Goal: Information Seeking & Learning: Learn about a topic

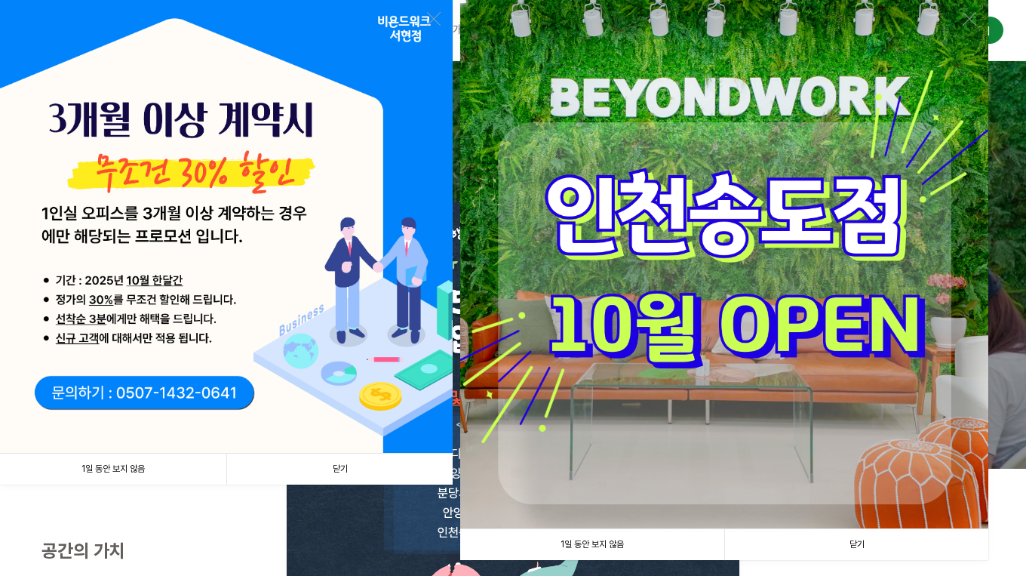
scroll to position [3, 0]
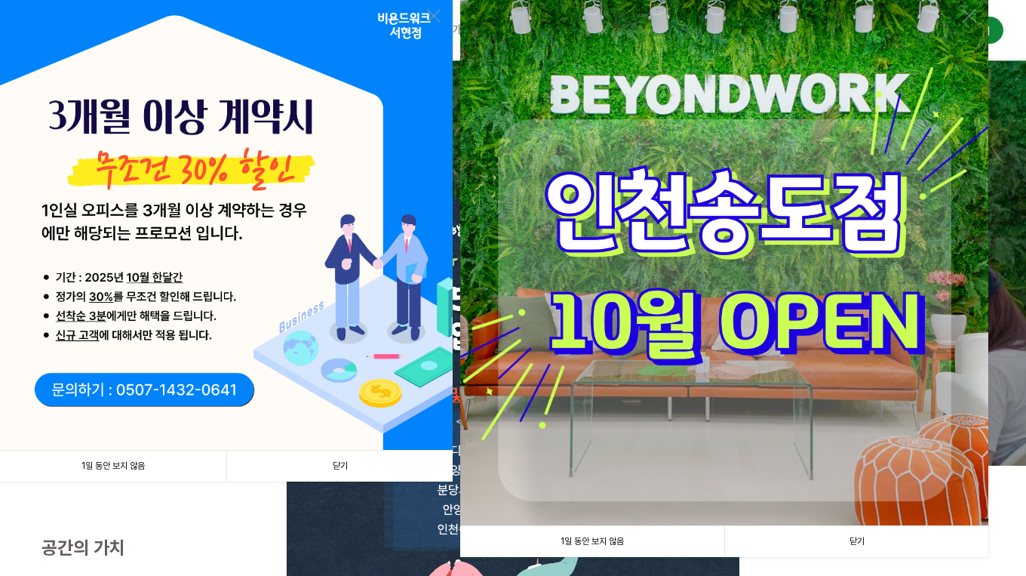
click at [869, 543] on link "닫기" at bounding box center [856, 541] width 264 height 31
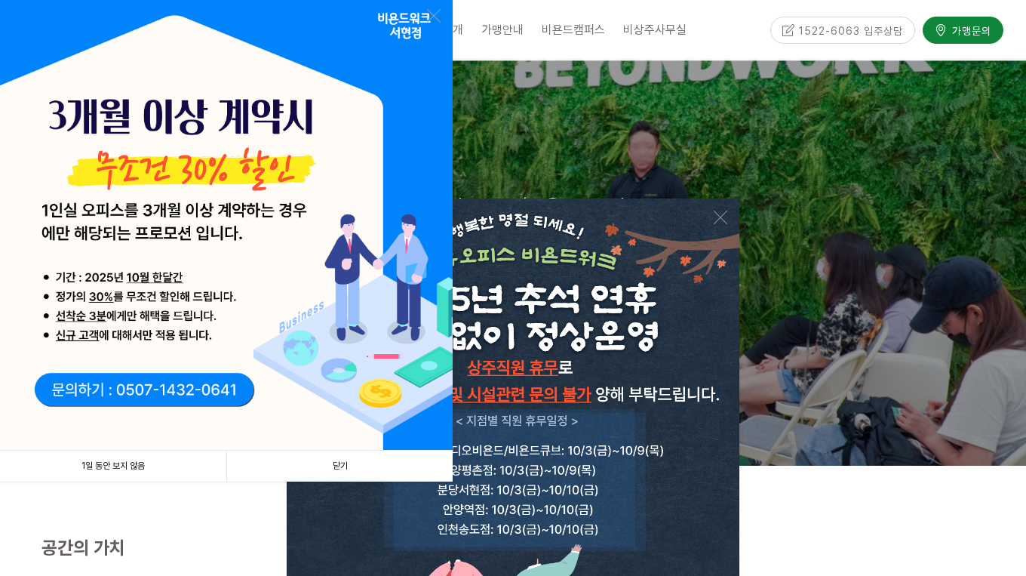
click at [356, 464] on link "닫기" at bounding box center [339, 465] width 226 height 31
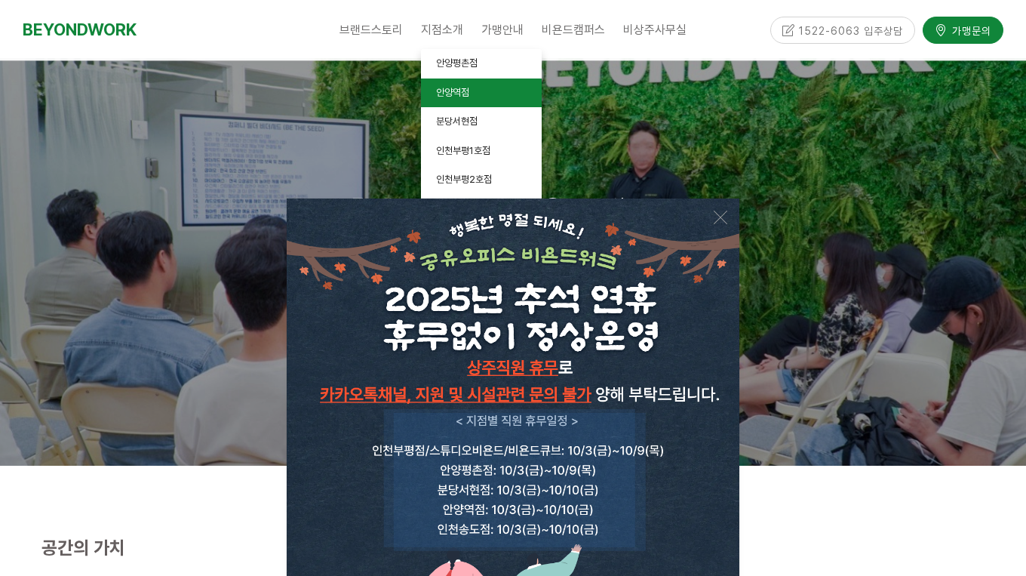
click at [454, 84] on link "안양역점" at bounding box center [481, 92] width 121 height 29
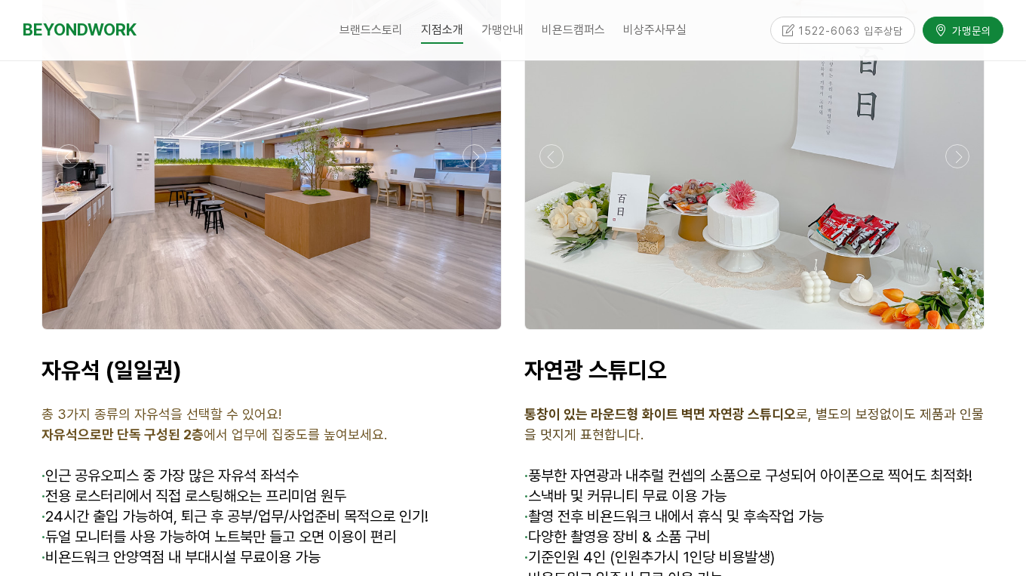
scroll to position [4940, 0]
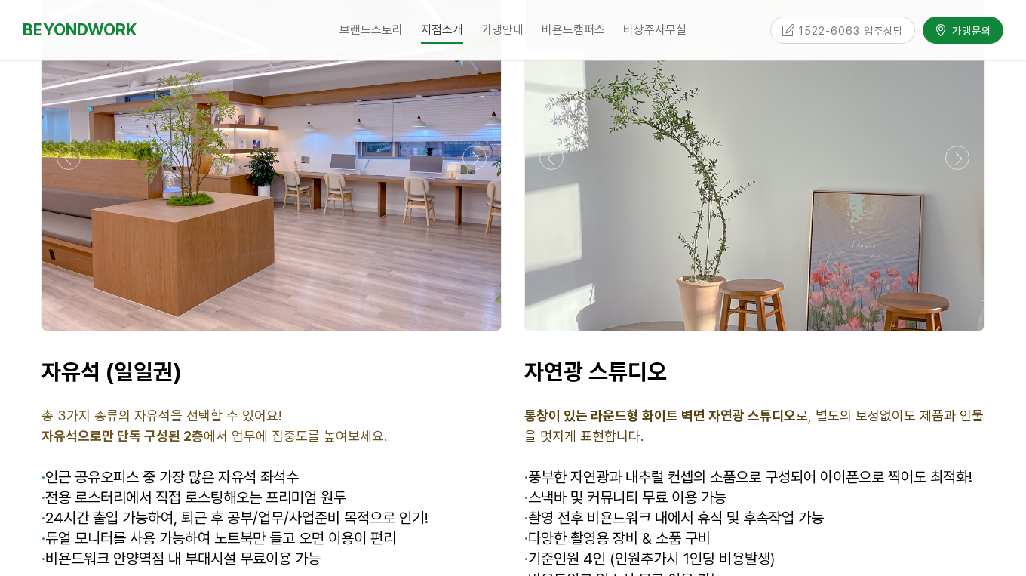
click at [323, 260] on div at bounding box center [271, 158] width 459 height 346
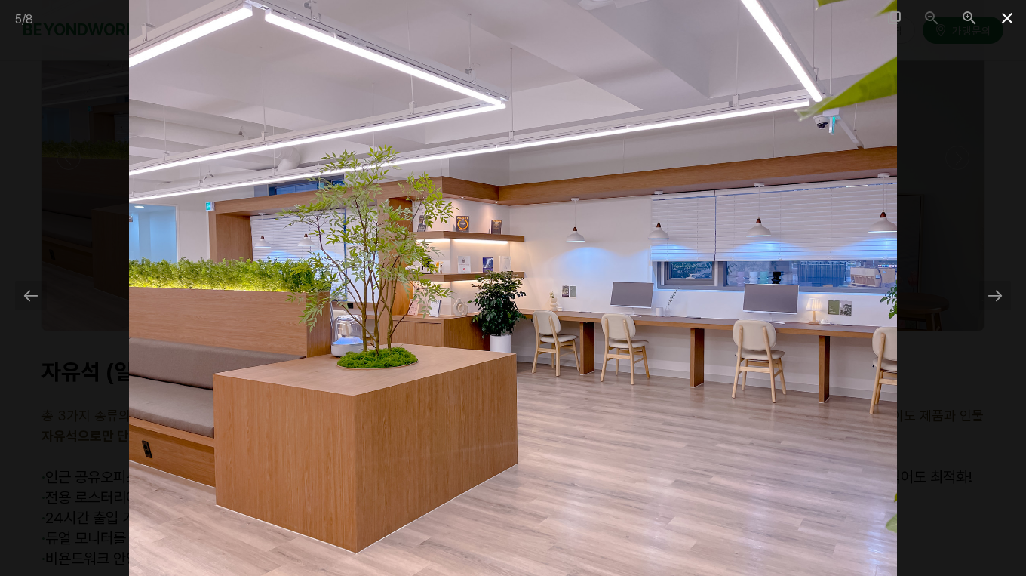
click at [1006, 14] on span at bounding box center [1007, 17] width 38 height 35
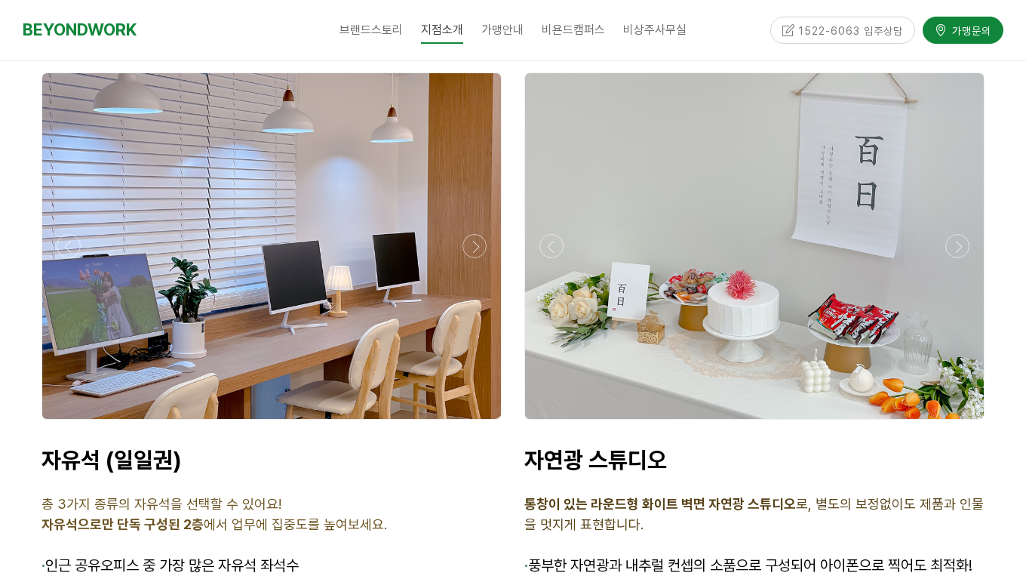
scroll to position [4778, 0]
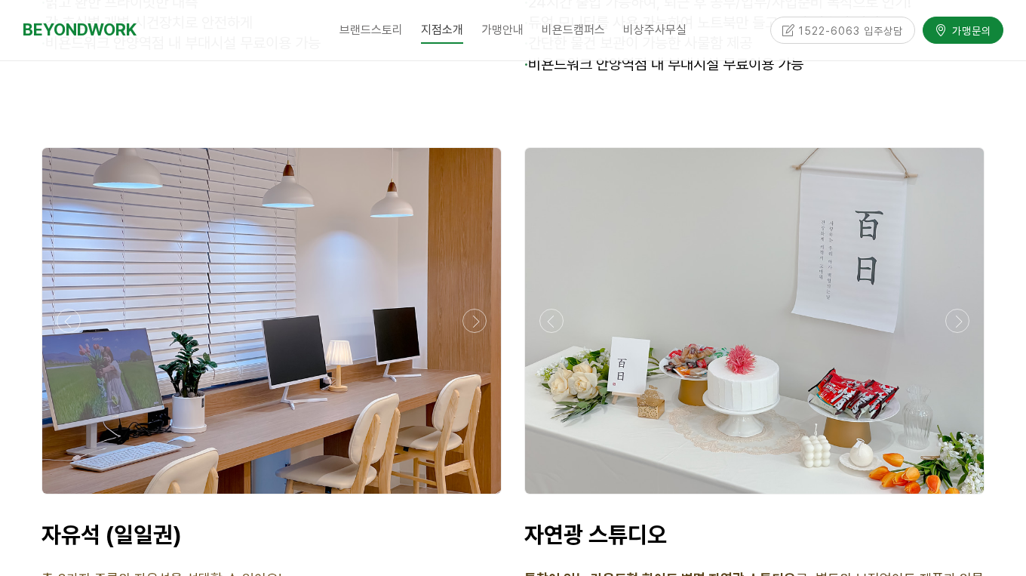
click at [313, 321] on div at bounding box center [271, 321] width 459 height 346
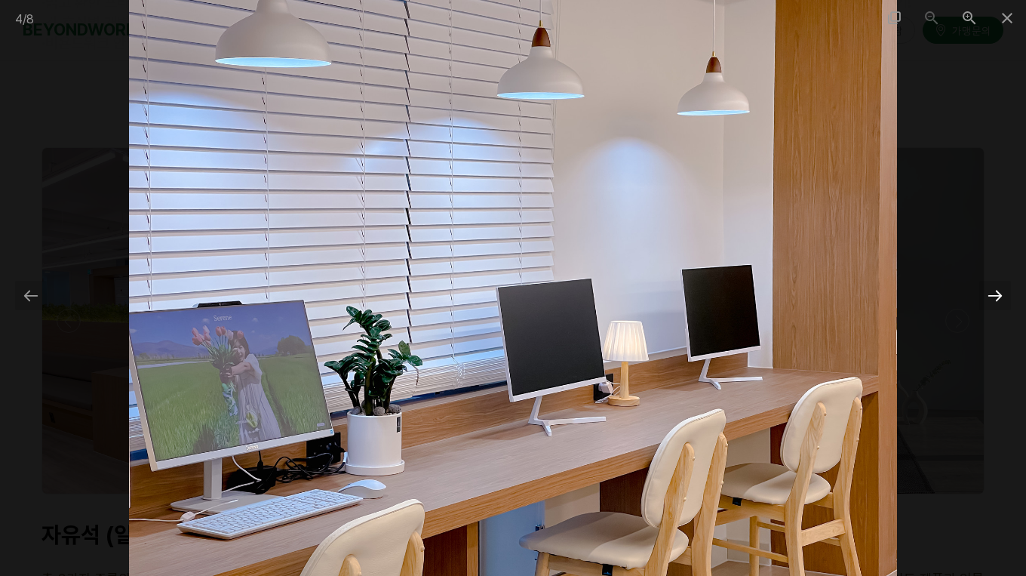
click at [1001, 294] on div at bounding box center [995, 295] width 32 height 29
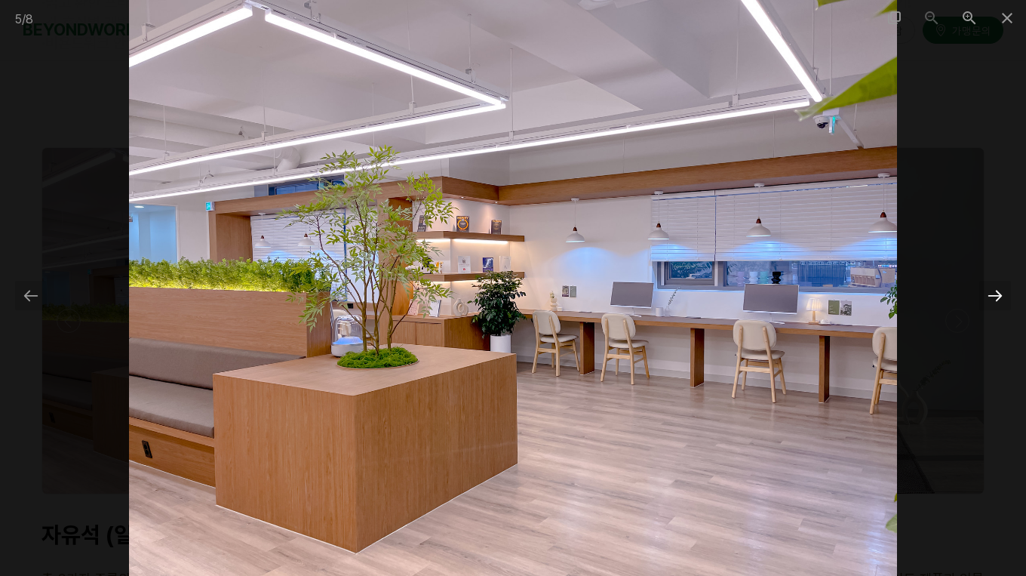
click at [1001, 294] on div at bounding box center [995, 295] width 32 height 29
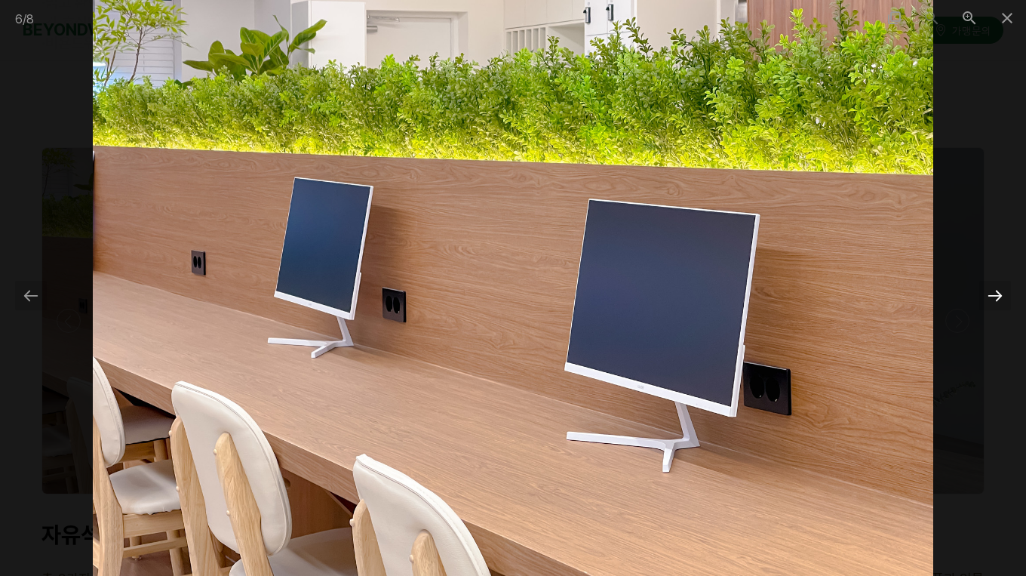
click at [1001, 294] on div at bounding box center [995, 295] width 32 height 29
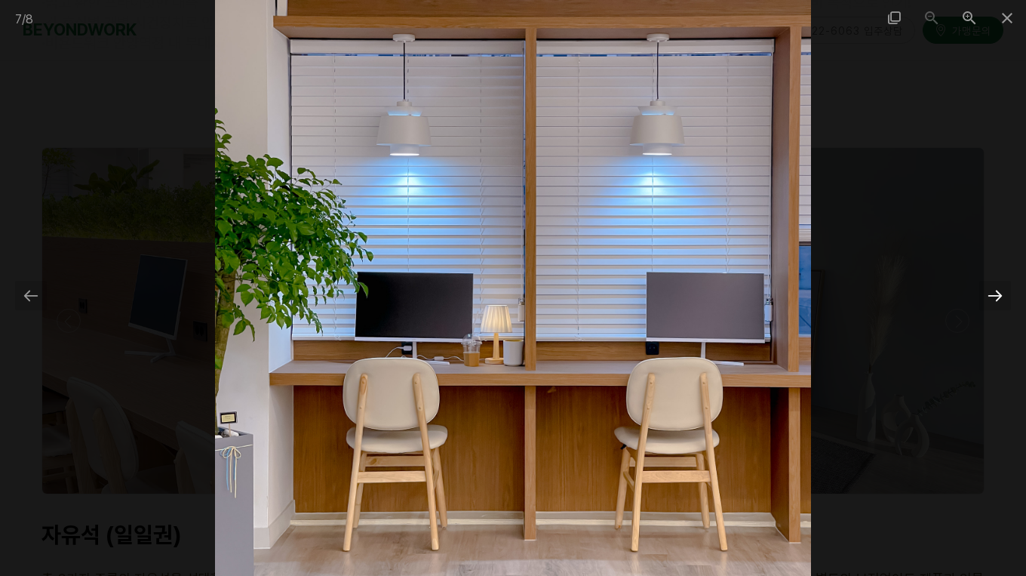
click at [1001, 294] on div at bounding box center [995, 295] width 32 height 29
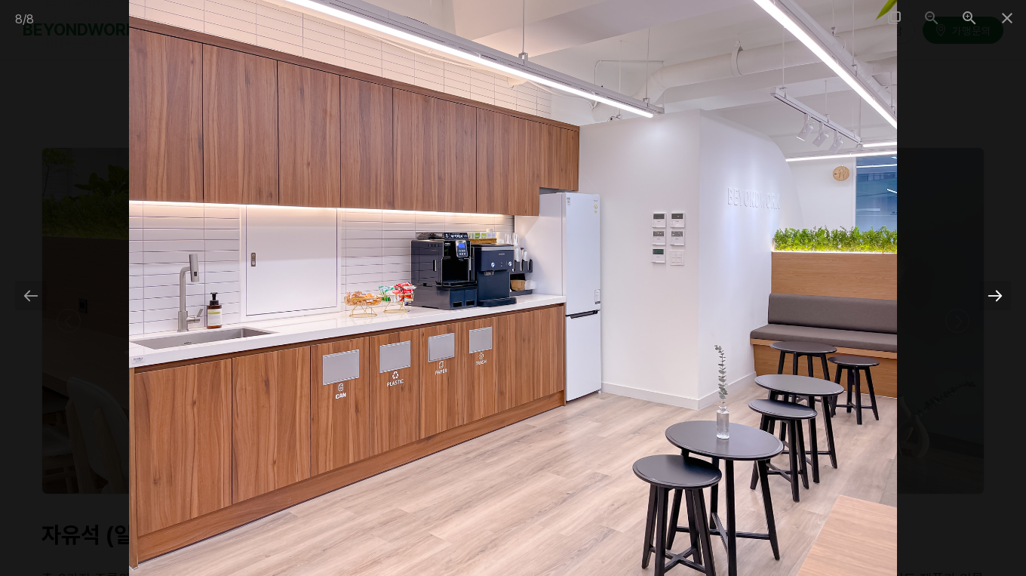
click at [1001, 294] on div at bounding box center [995, 295] width 32 height 29
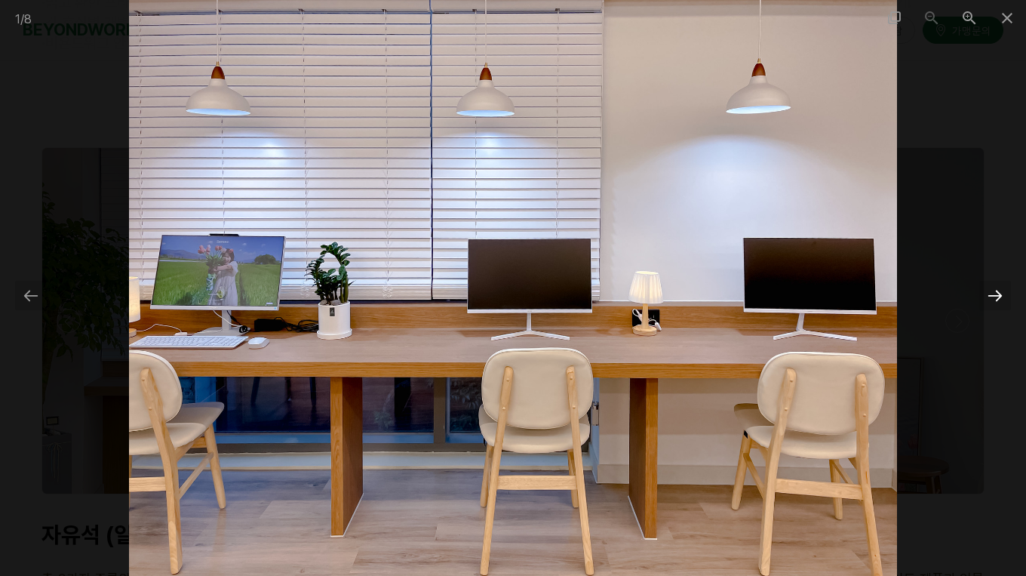
click at [1001, 294] on div at bounding box center [995, 295] width 32 height 29
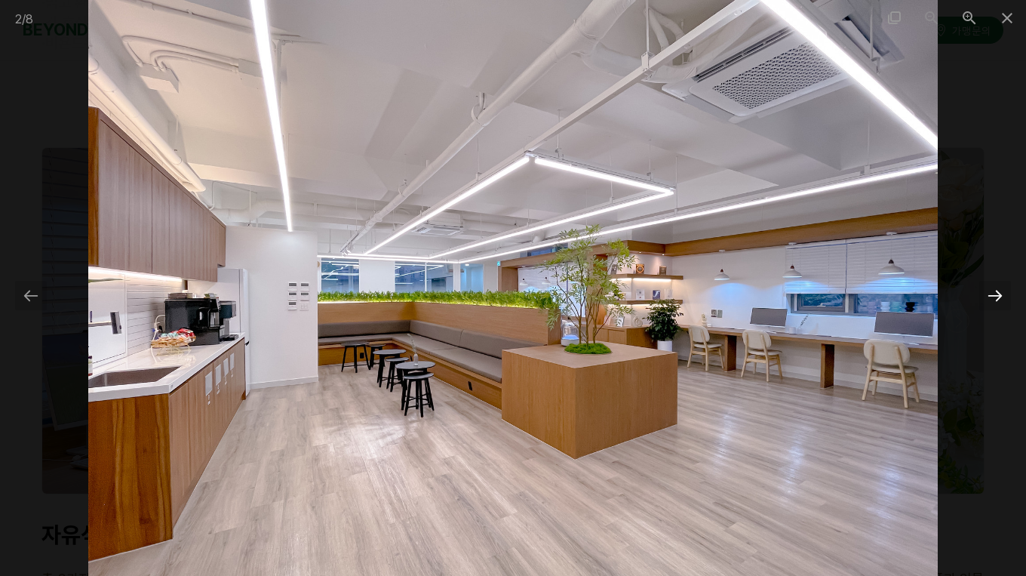
click at [991, 299] on div at bounding box center [995, 295] width 32 height 29
